Goal: Transaction & Acquisition: Purchase product/service

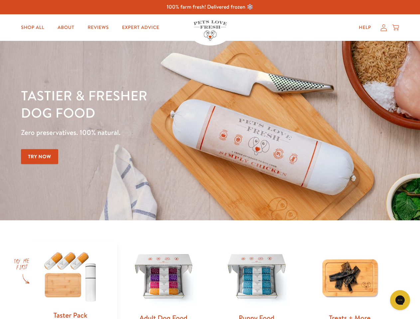
click at [210, 160] on div "Tastier & fresher dog food Zero preservatives. 100% natural. Try Now" at bounding box center [147, 131] width 252 height 88
click at [400, 300] on icon "Gorgias live chat" at bounding box center [400, 300] width 6 height 6
